Goal: Task Accomplishment & Management: Use online tool/utility

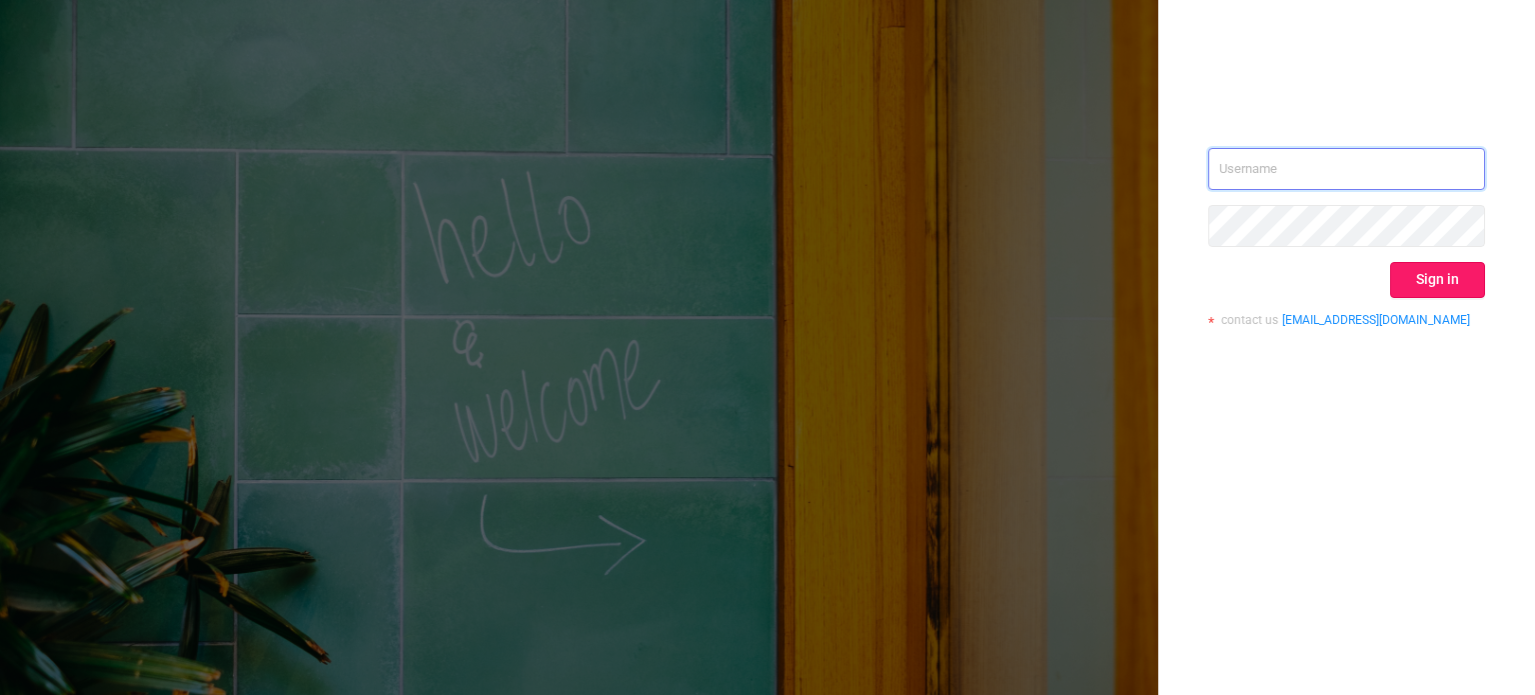
type input "[EMAIL_ADDRESS][DOMAIN_NAME]"
click at [1440, 262] on button "Sign in" at bounding box center [1437, 280] width 95 height 36
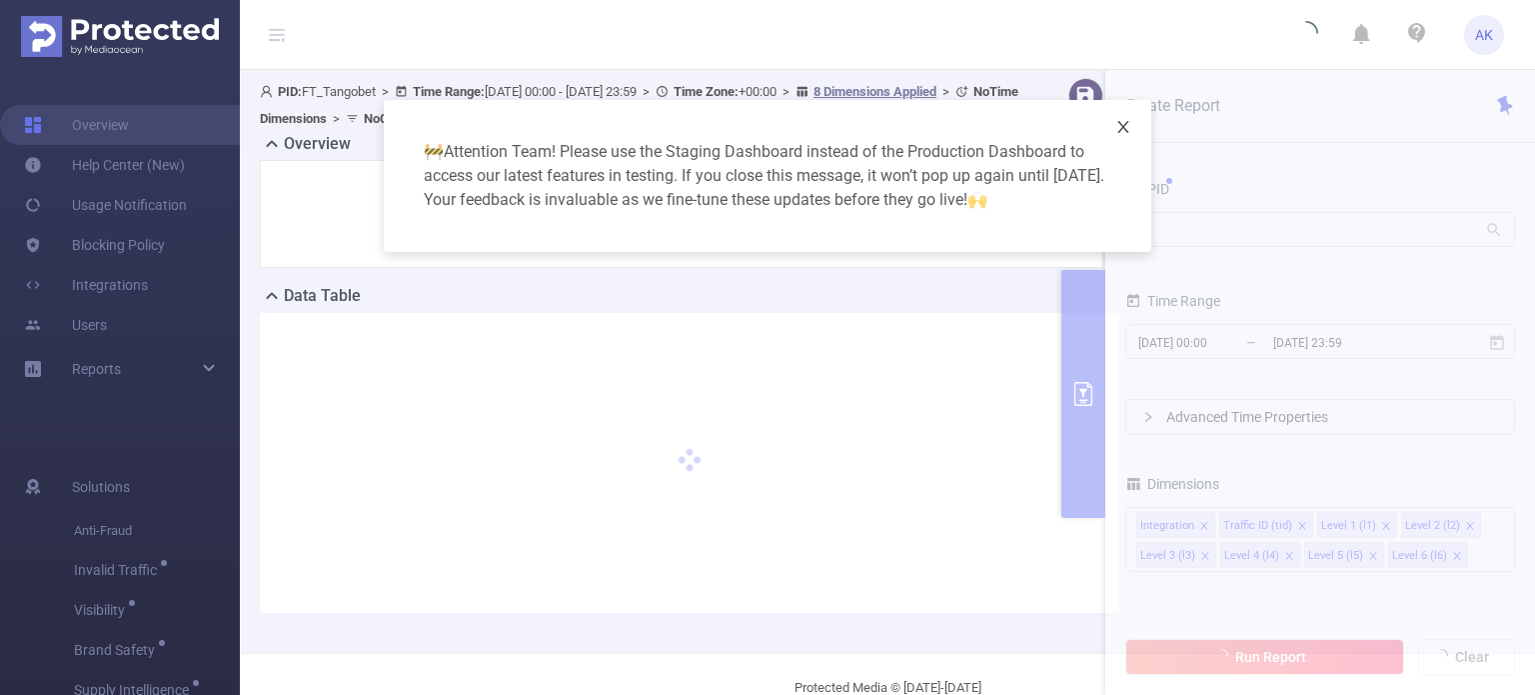
click at [1124, 113] on span "Close" at bounding box center [1123, 128] width 56 height 56
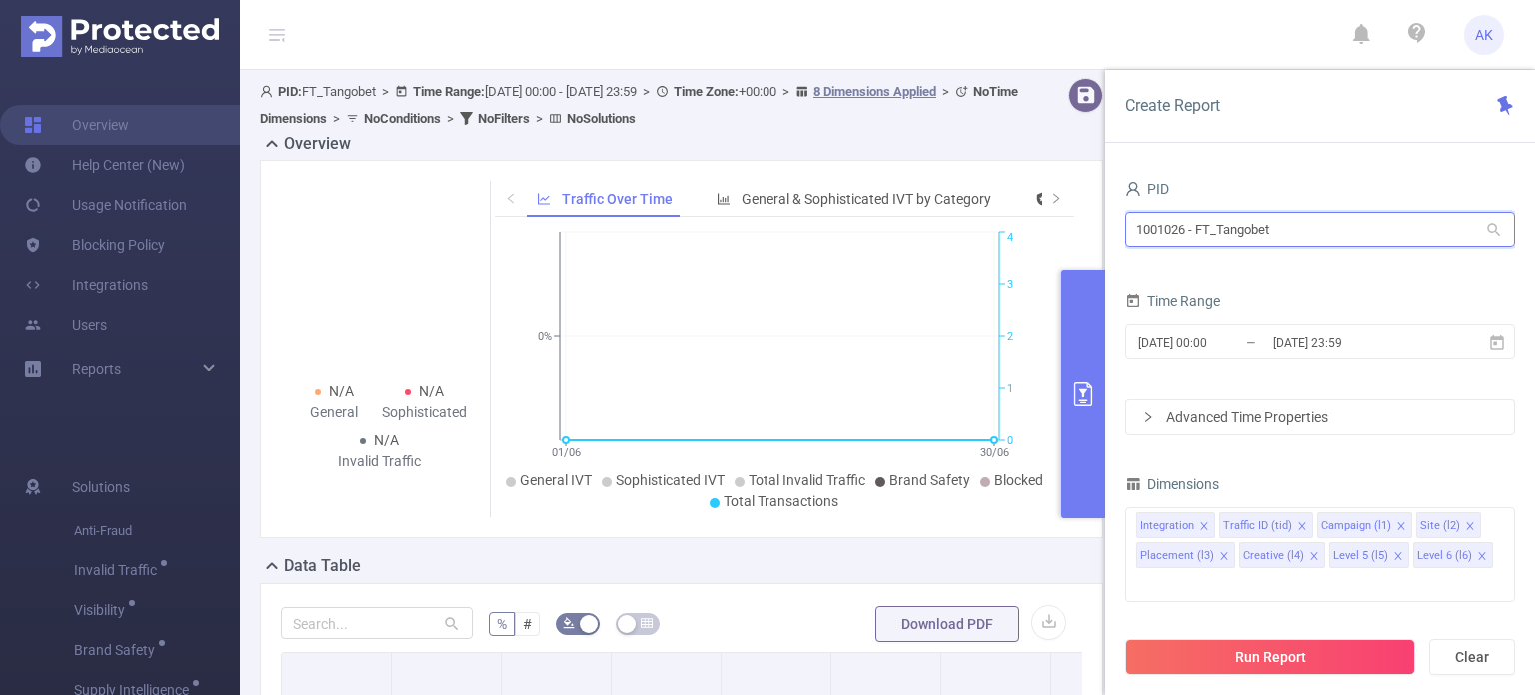
drag, startPoint x: 1316, startPoint y: 227, endPoint x: 1122, endPoint y: 230, distance: 193.9
click at [1103, 241] on section "PID: FT_Tangobet > Time Range: [DATE] 00:00 - [DATE] 23:59 > Time Zone: +00:00 …" at bounding box center [887, 586] width 1295 height 1032
paste input "0837"
type input "1000837"
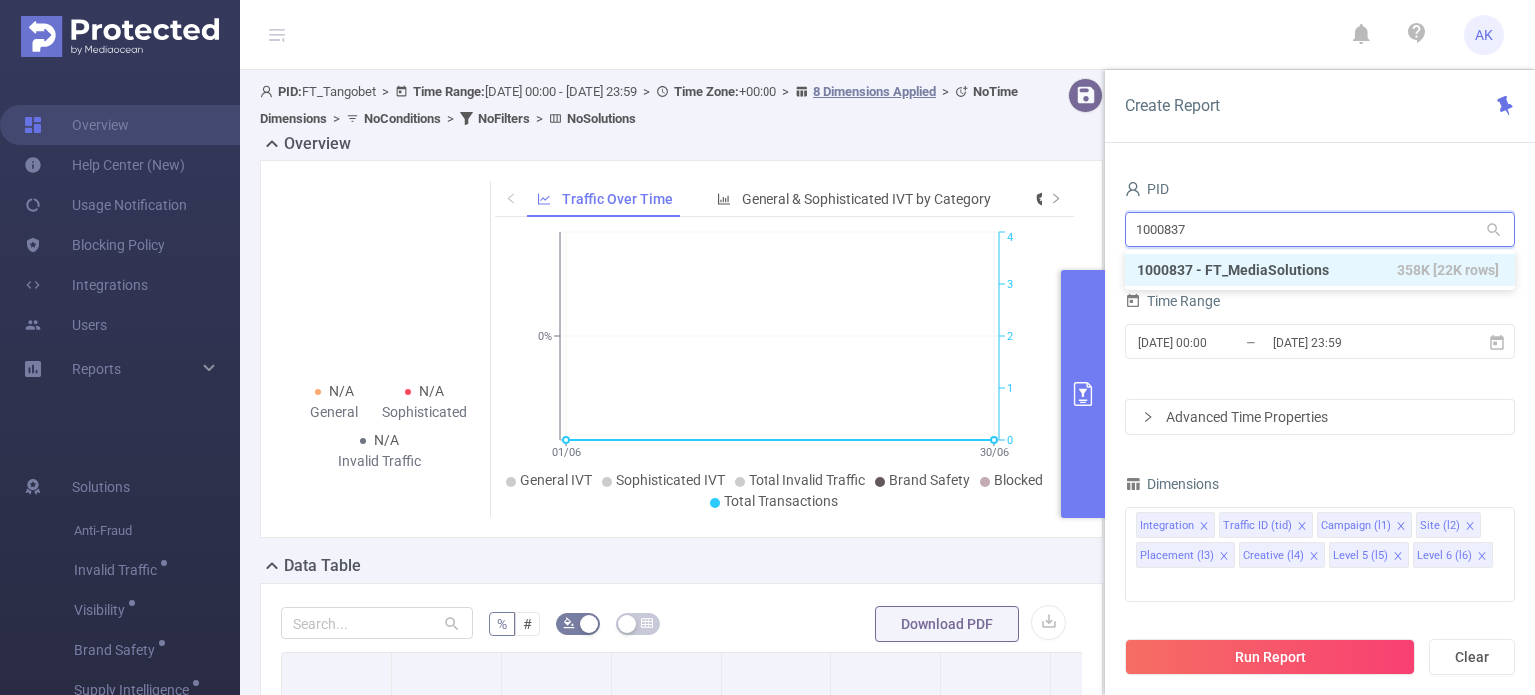
click at [1233, 270] on li "1000837 - FT_MediaSolutions 358K [22K rows]" at bounding box center [1320, 270] width 390 height 32
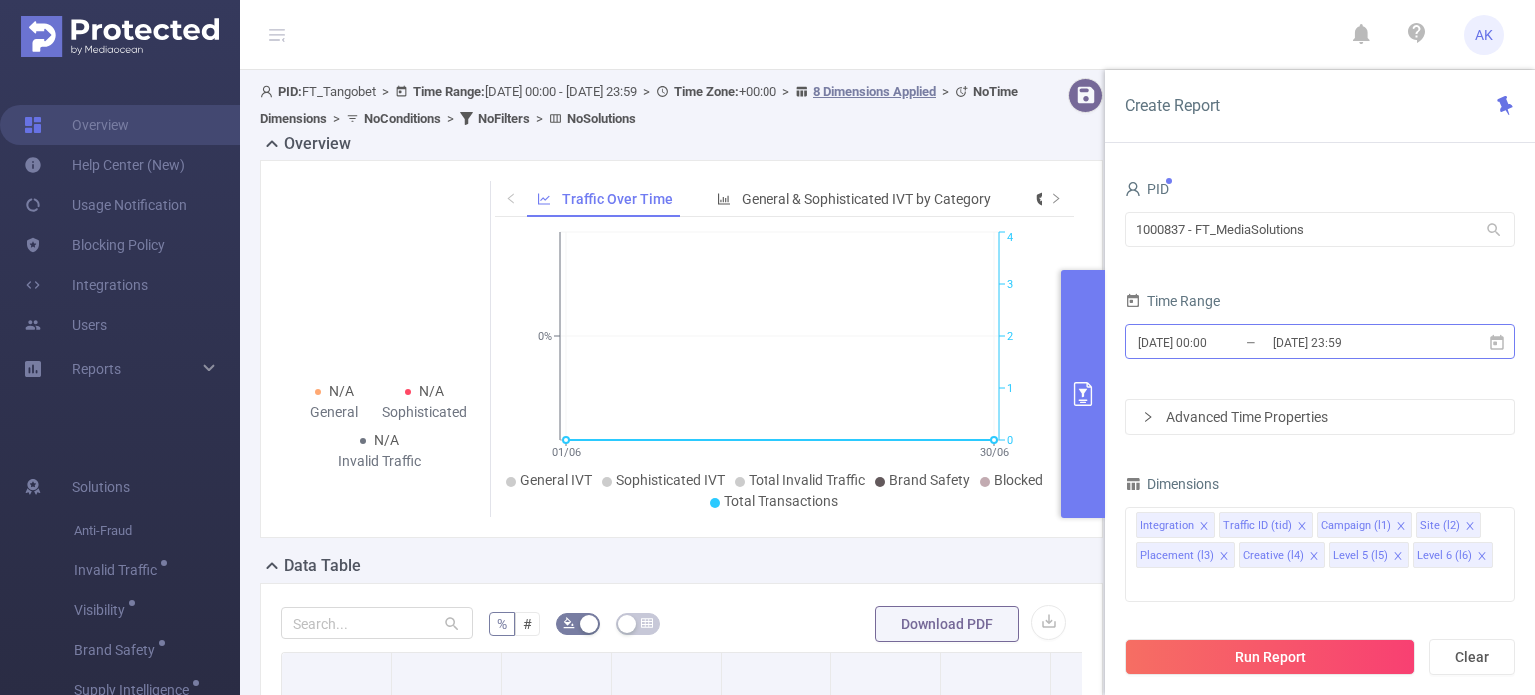
click at [1216, 336] on input "[DATE] 00:00" at bounding box center [1217, 342] width 162 height 27
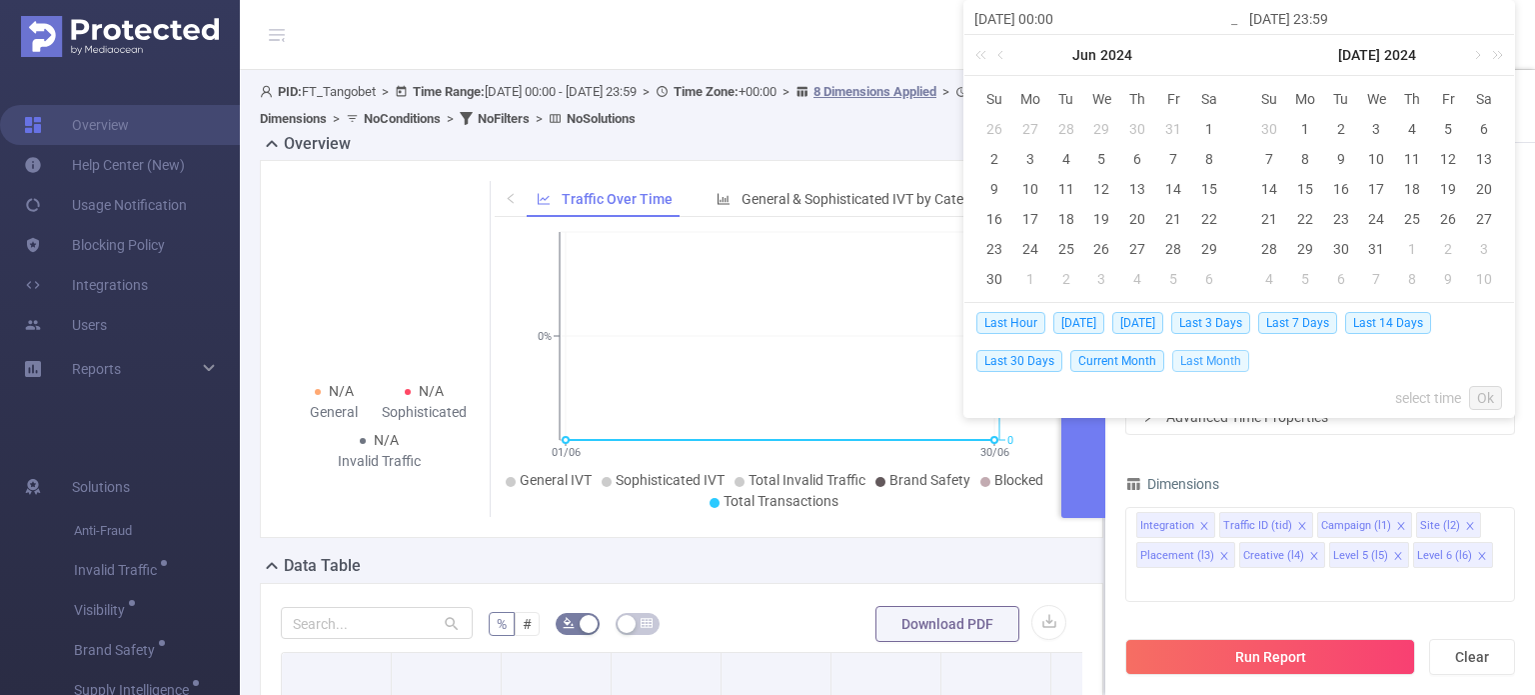
click at [1207, 353] on span "Last Month" at bounding box center [1210, 361] width 77 height 22
type input "[DATE] 00:00"
type input "[DATE] 23:59"
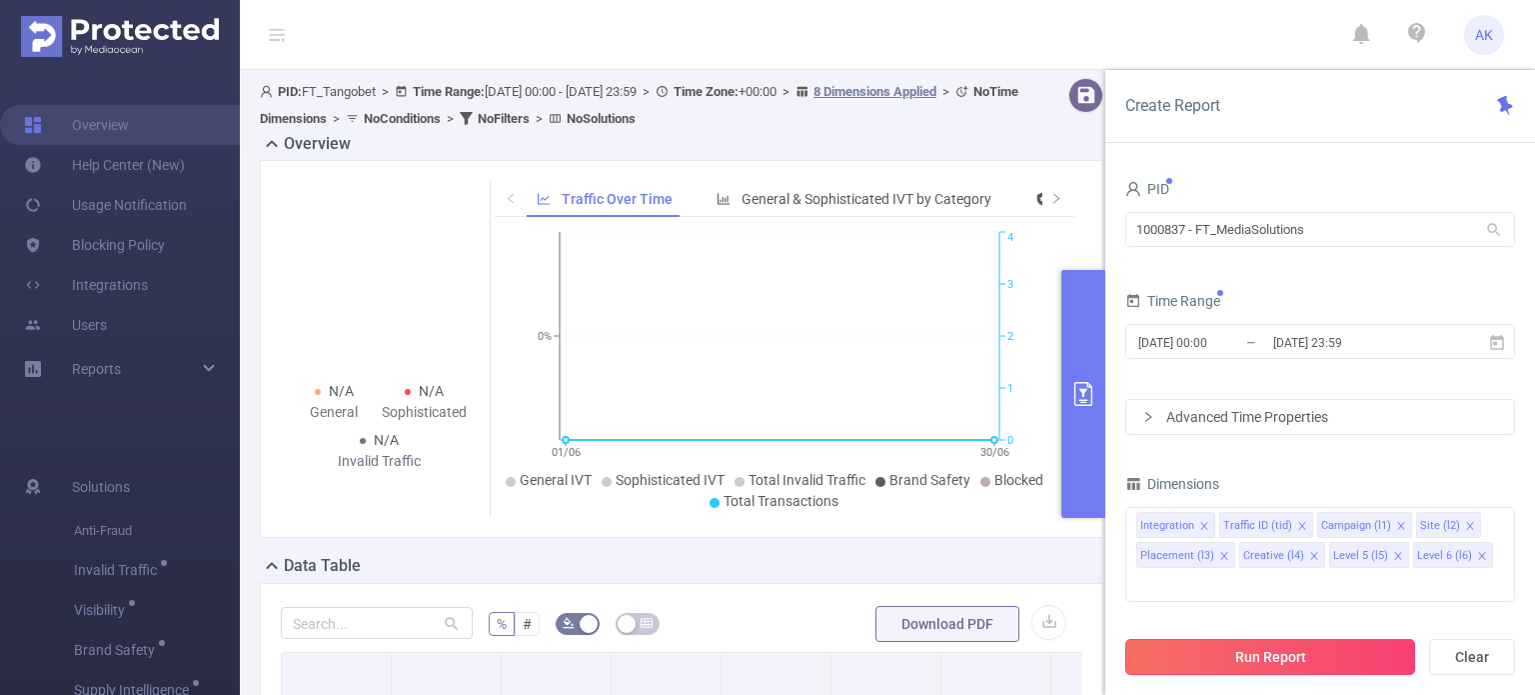
click at [1234, 646] on button "Run Report" at bounding box center [1270, 657] width 290 height 36
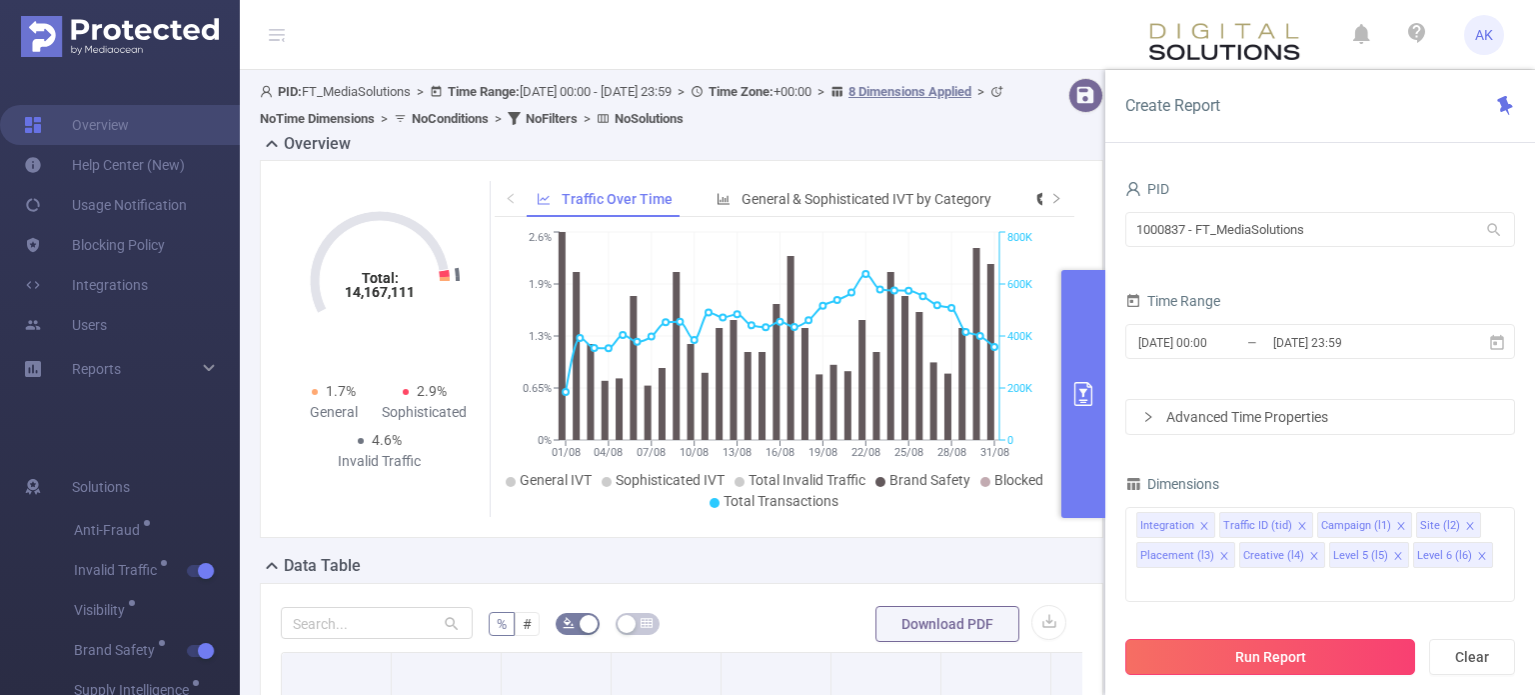
click at [1253, 649] on button "Run Report" at bounding box center [1270, 657] width 290 height 36
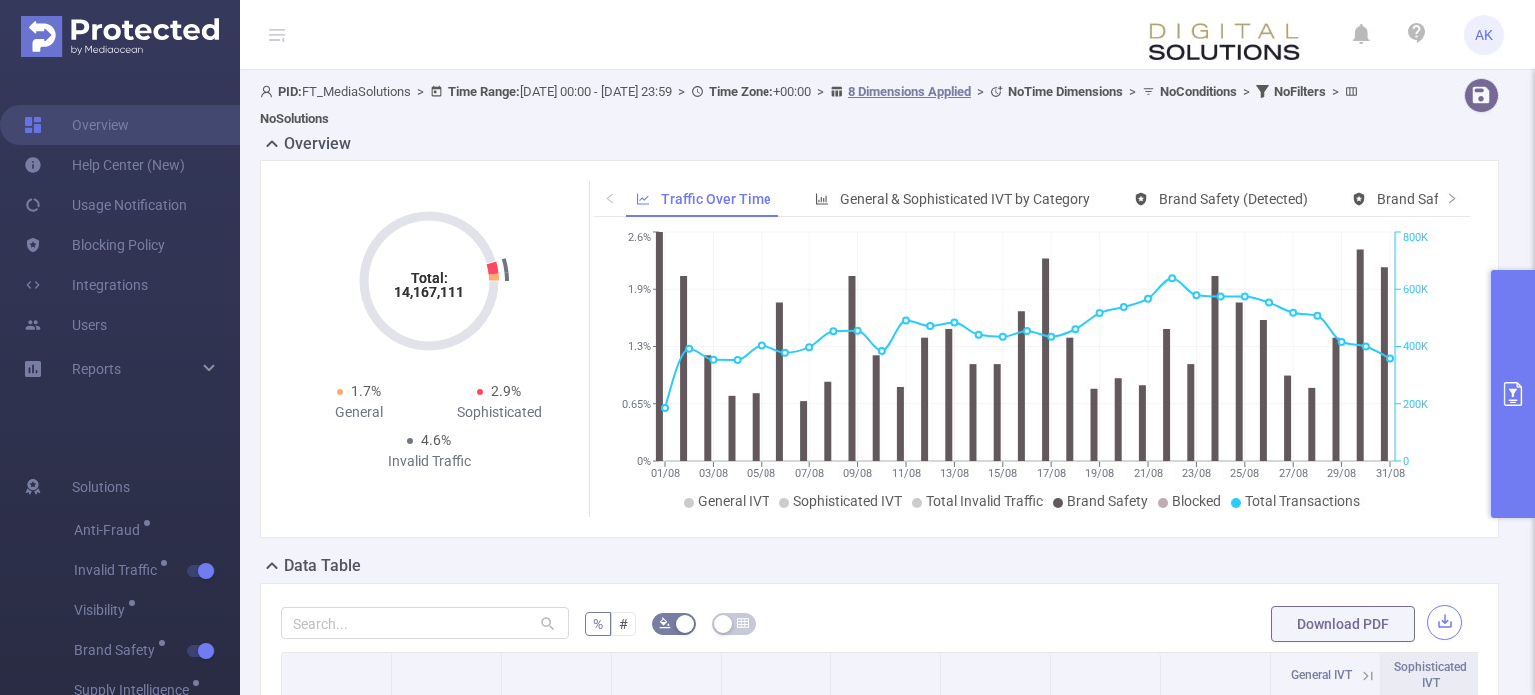
click at [1431, 623] on button "button" at bounding box center [1444, 622] width 35 height 35
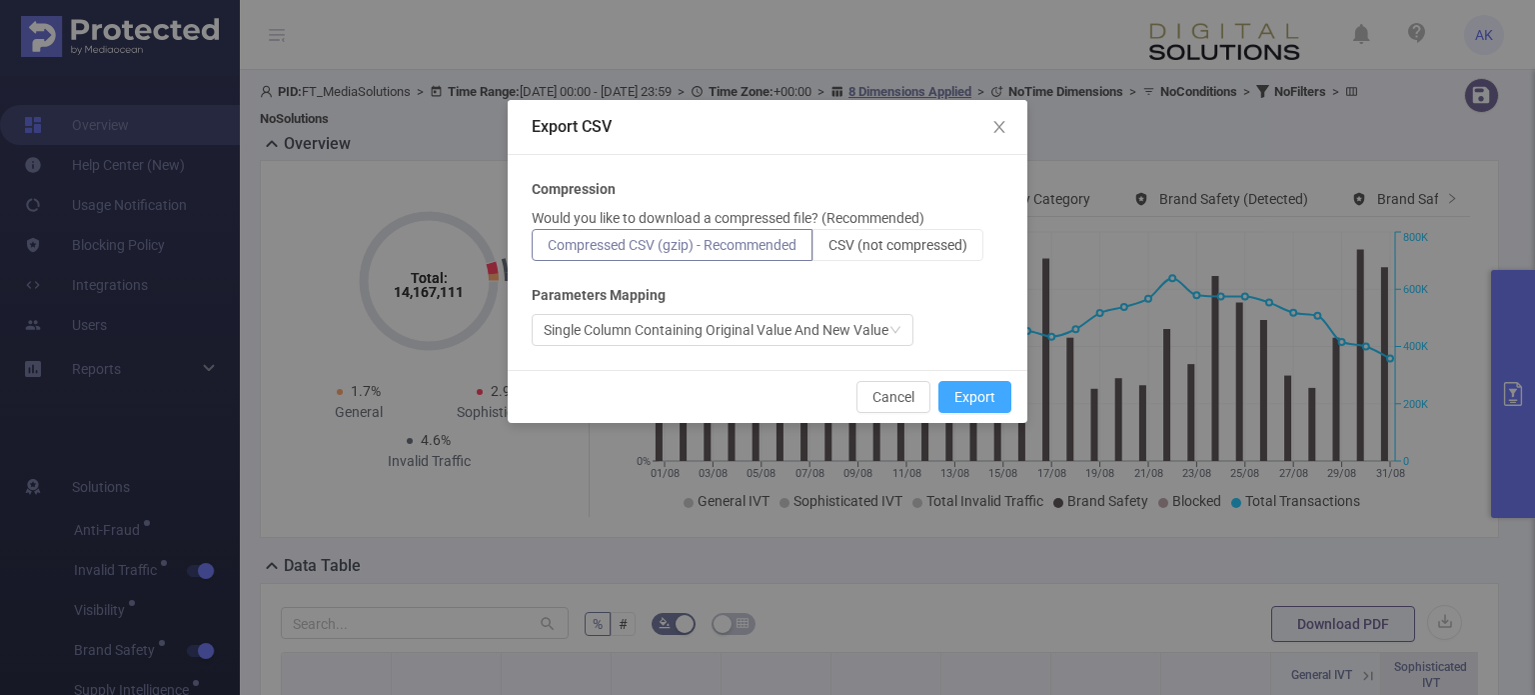
click at [997, 408] on button "Export" at bounding box center [975, 397] width 73 height 32
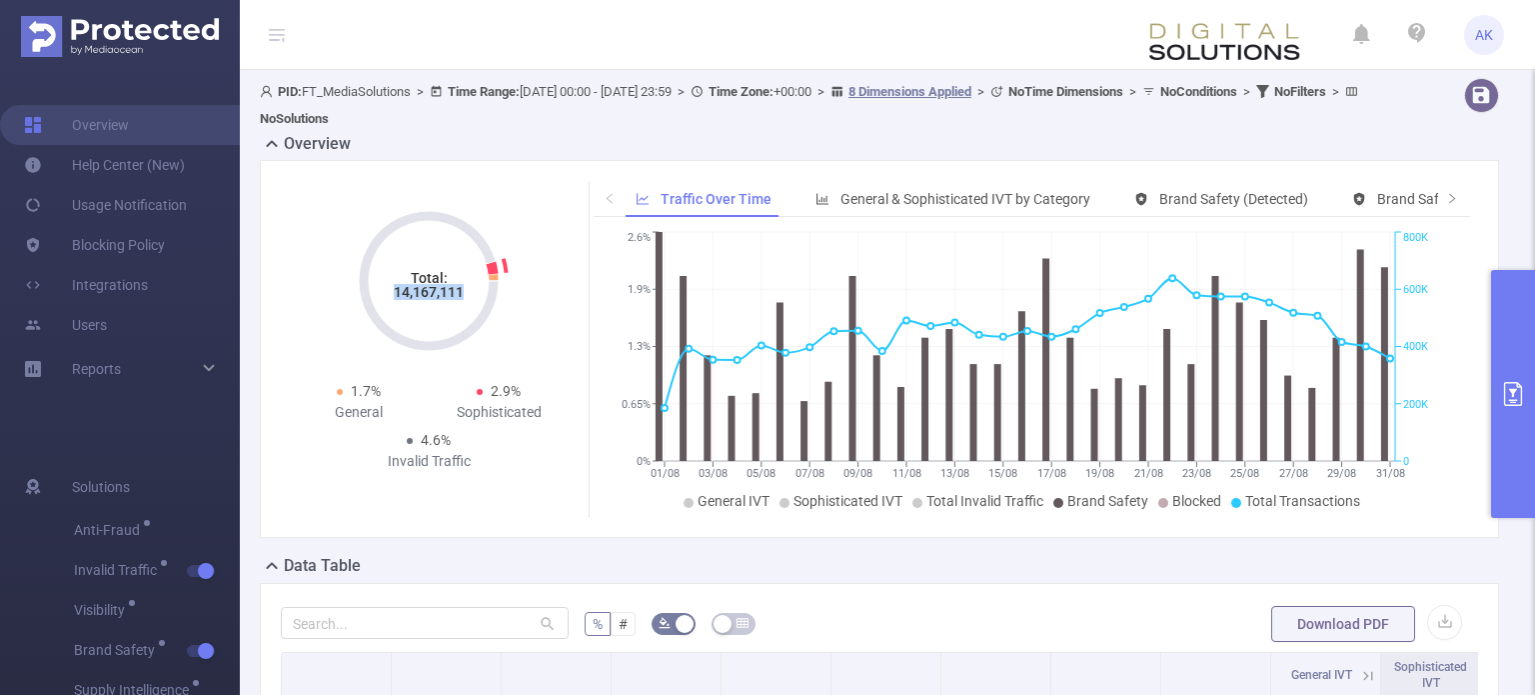
drag, startPoint x: 466, startPoint y: 293, endPoint x: 395, endPoint y: 293, distance: 71.0
click at [395, 293] on icon "Total: 14,167,111" at bounding box center [429, 281] width 200 height 200
copy tspan "14,167,111"
